Goal: Task Accomplishment & Management: Complete application form

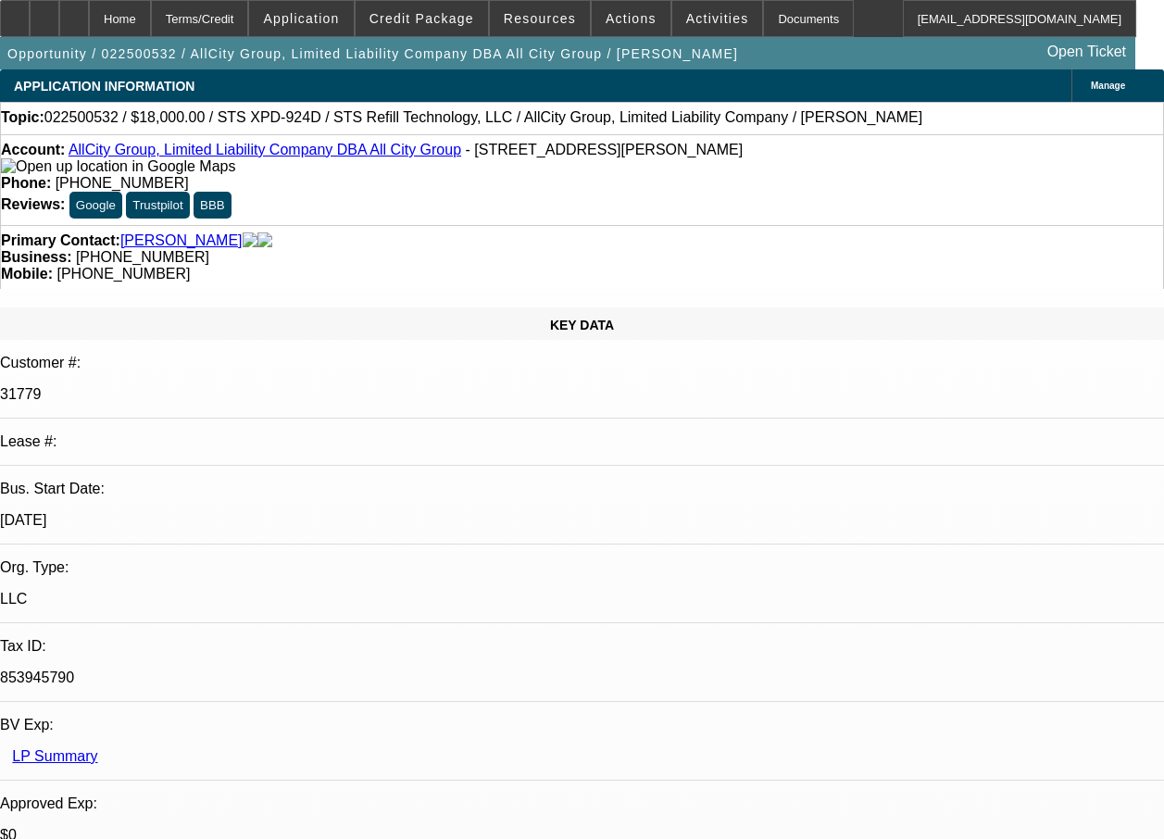
select select "0"
select select "2"
select select "0"
select select "2"
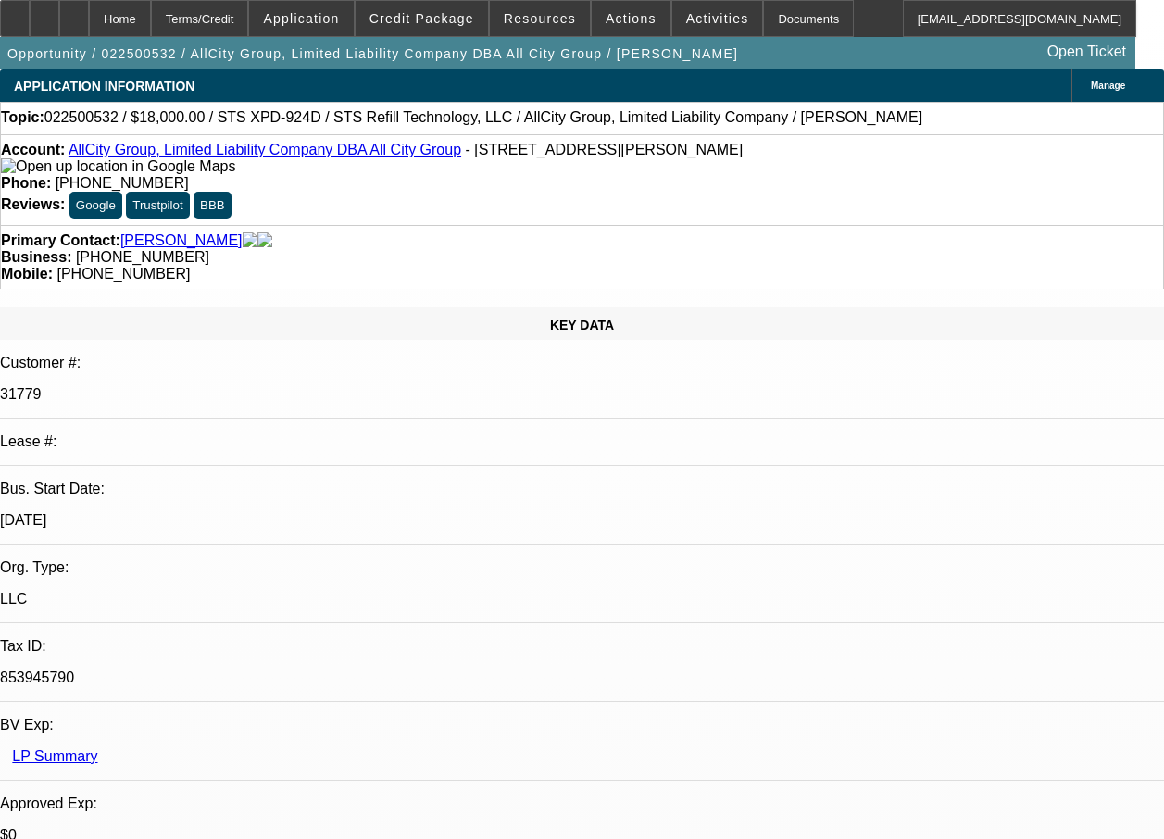
select select "0"
select select "2"
select select "0"
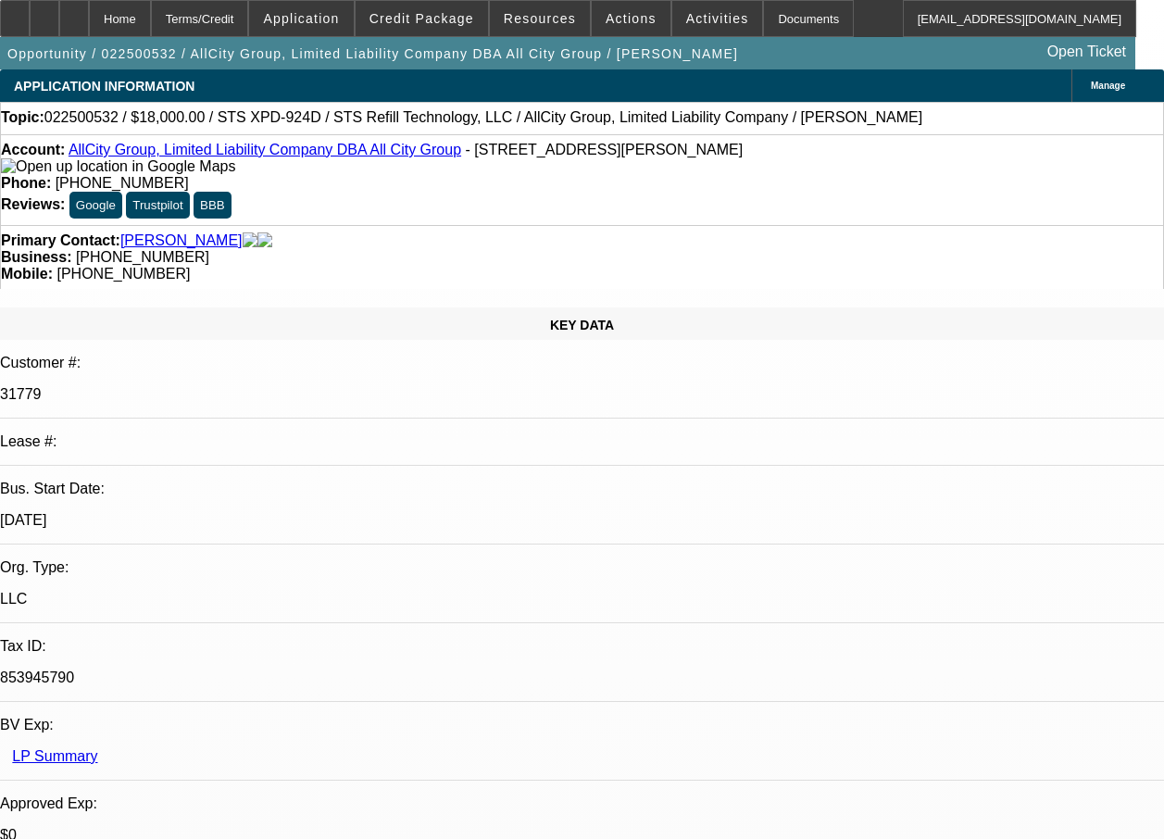
select select "0"
select select "1"
select select "2"
select select "6"
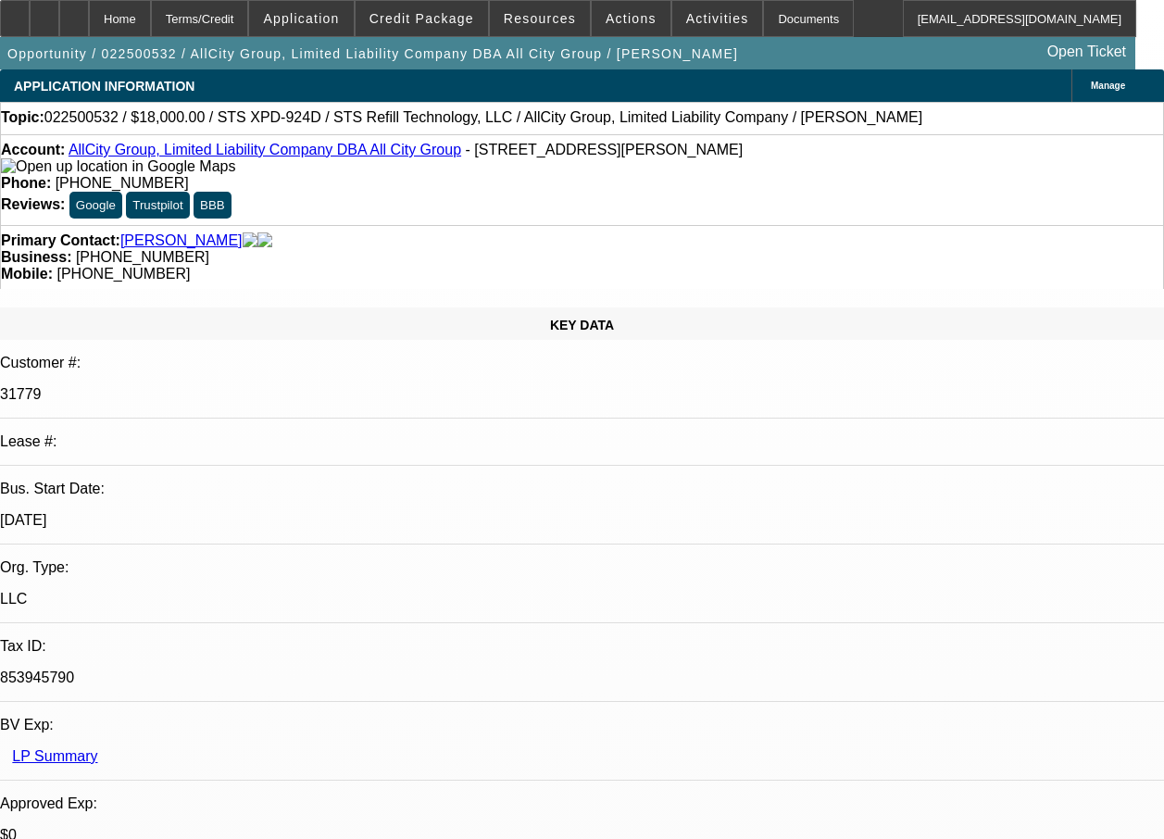
select select "1"
select select "2"
select select "6"
select select "1"
select select "2"
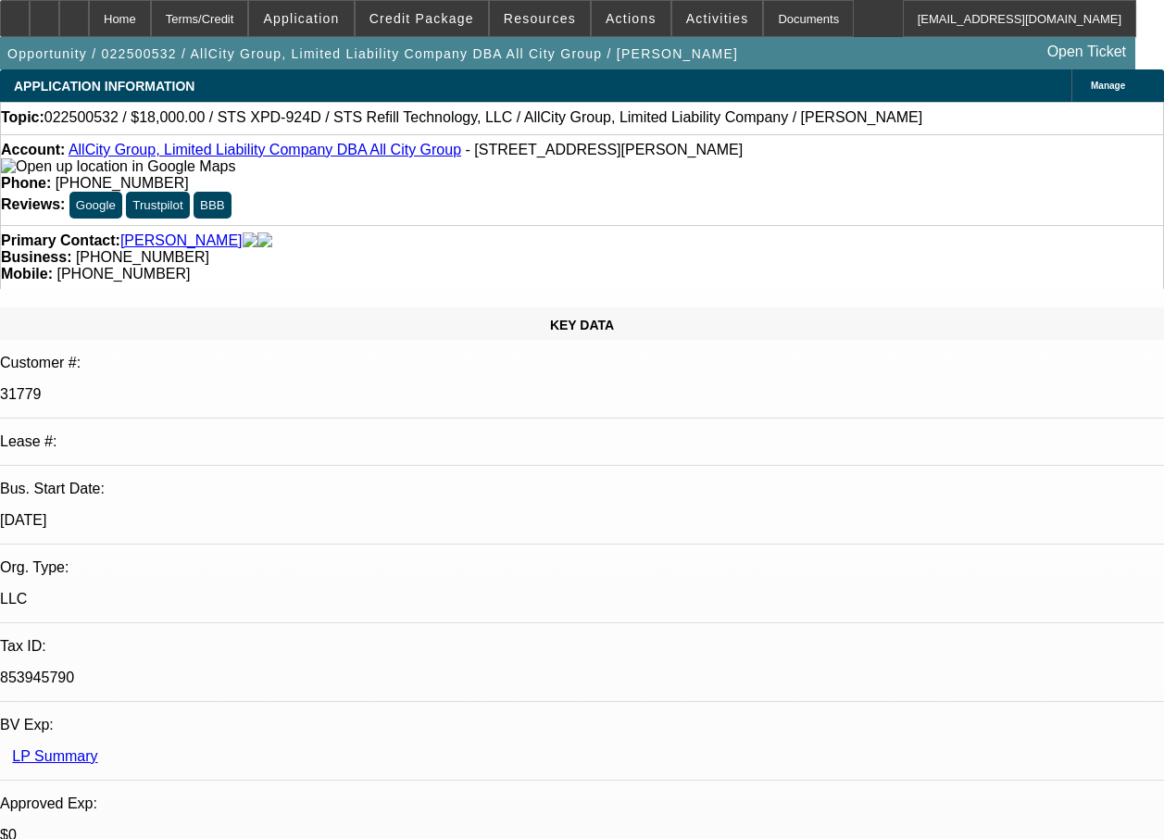
select select "6"
select select "1"
select select "6"
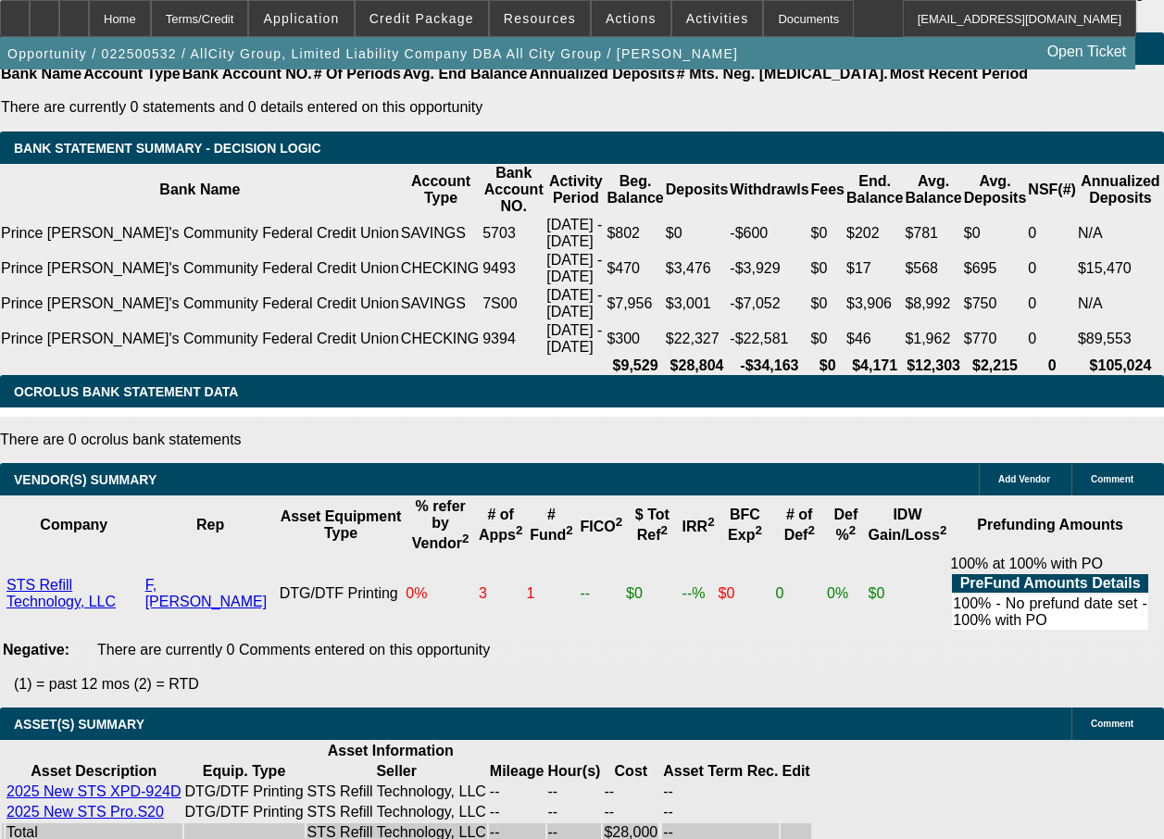
scroll to position [4057, 0]
